Goal: Find contact information: Find contact information

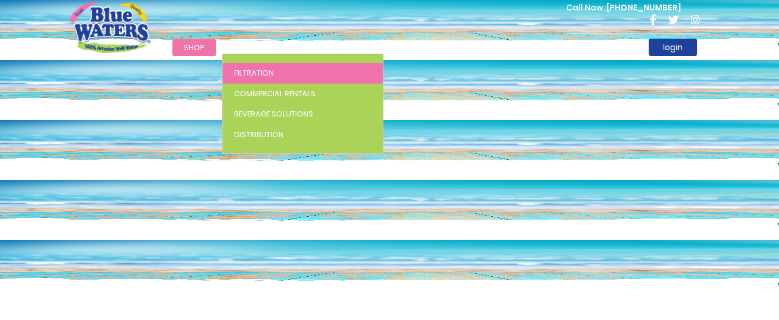
click at [254, 70] on span "Filtration" at bounding box center [254, 72] width 40 height 11
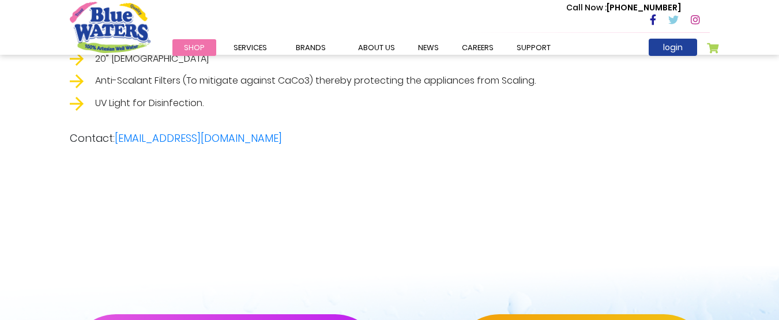
scroll to position [2306, 0]
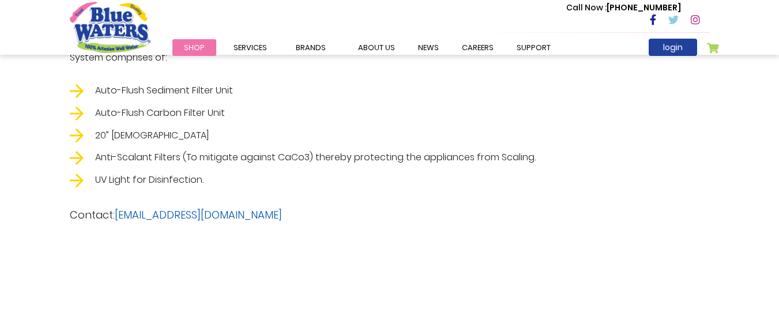
click at [190, 216] on link "customerservice@bluewaterstt.com" at bounding box center [198, 215] width 167 height 14
drag, startPoint x: 305, startPoint y: 214, endPoint x: 118, endPoint y: 213, distance: 186.8
click at [118, 213] on p "Contact: customerservice@bluewaterstt.com" at bounding box center [390, 215] width 640 height 16
copy link "customerservice@bluewaterstt.com"
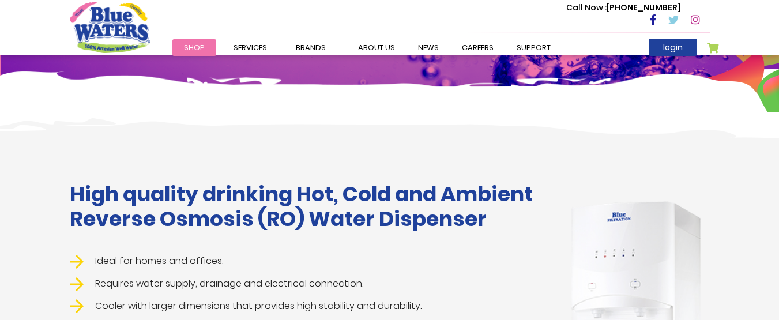
scroll to position [0, 0]
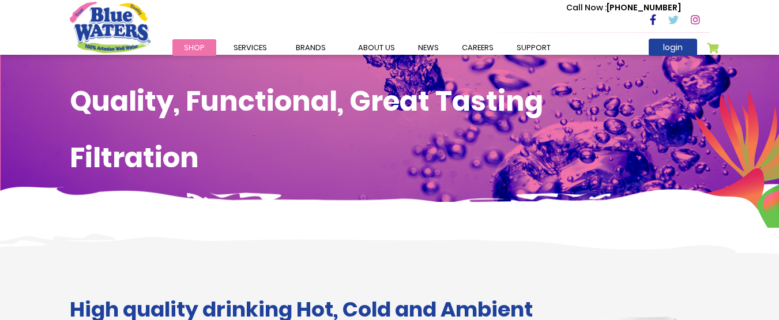
drag, startPoint x: 131, startPoint y: 93, endPoint x: 208, endPoint y: 40, distance: 93.2
click at [131, 93] on h1 "Quality, Functional, Great Tasting" at bounding box center [390, 101] width 640 height 33
click at [195, 231] on img at bounding box center [389, 225] width 779 height 58
click at [530, 47] on link "support" at bounding box center [533, 47] width 57 height 17
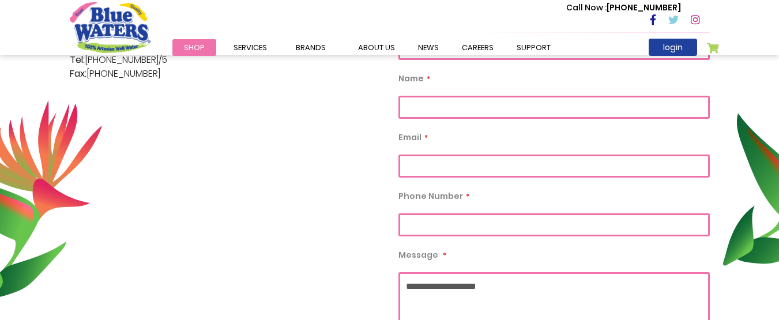
scroll to position [175, 0]
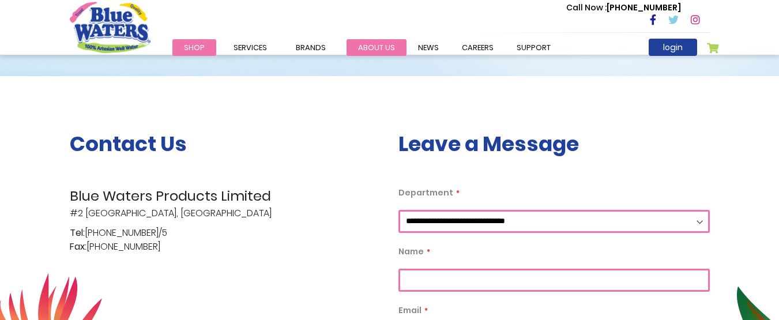
click at [362, 43] on link "about us" at bounding box center [376, 47] width 60 height 17
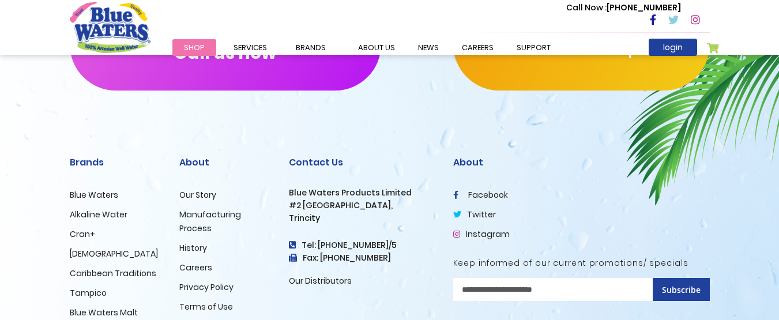
scroll to position [2702, 0]
